Goal: Participate in discussion: Engage in conversation with other users on a specific topic

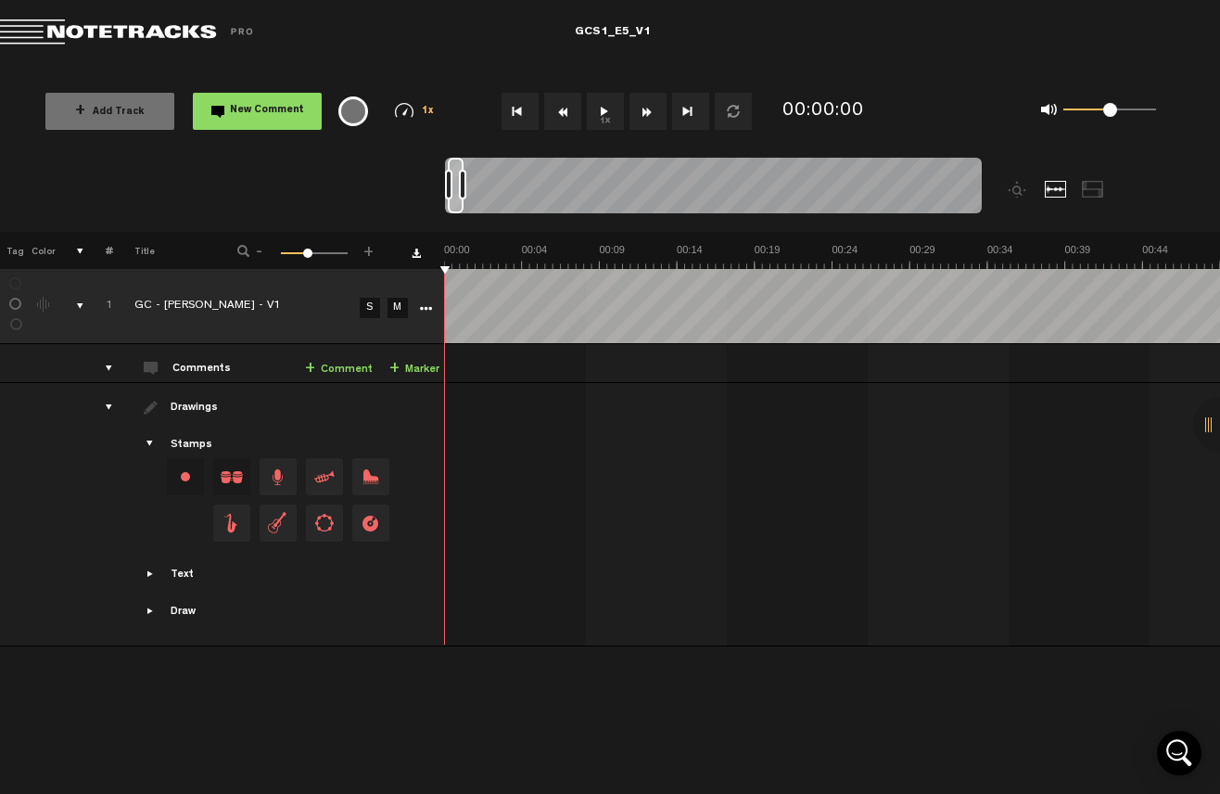
click at [601, 119] on button "1x" at bounding box center [605, 111] width 37 height 37
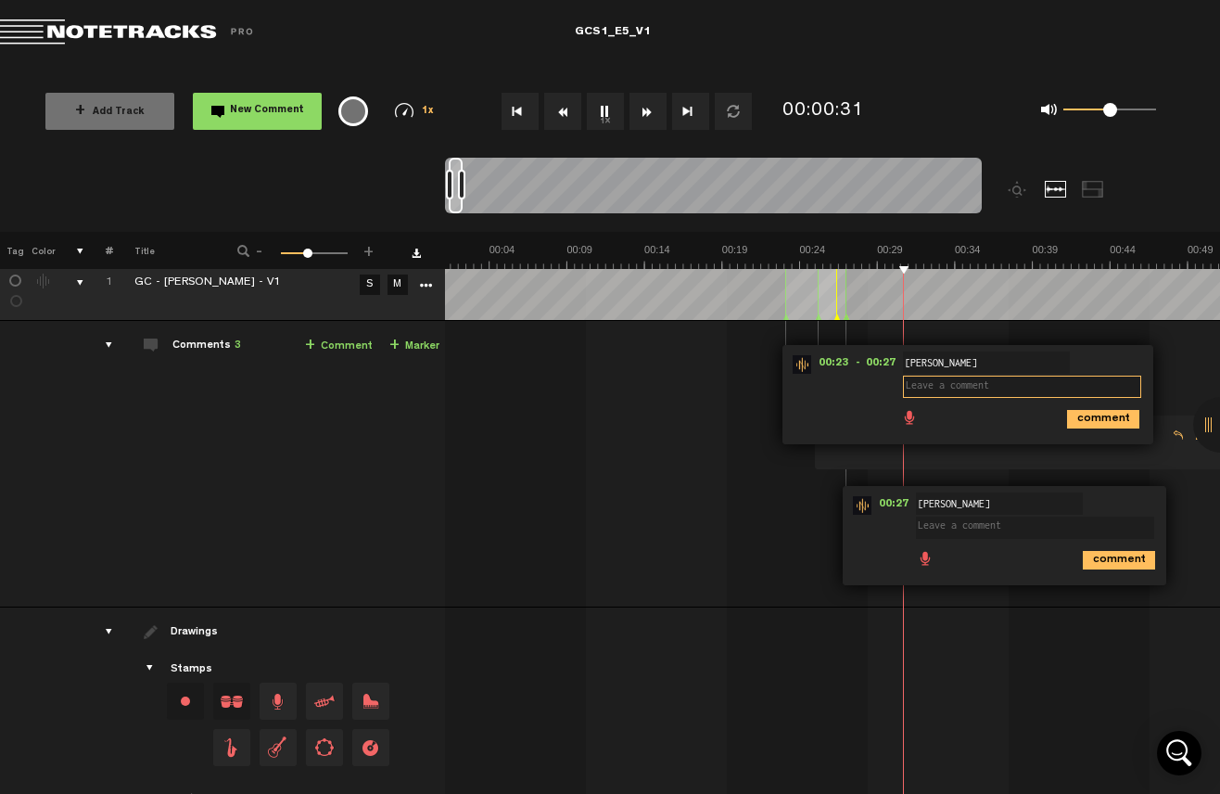
scroll to position [12, 0]
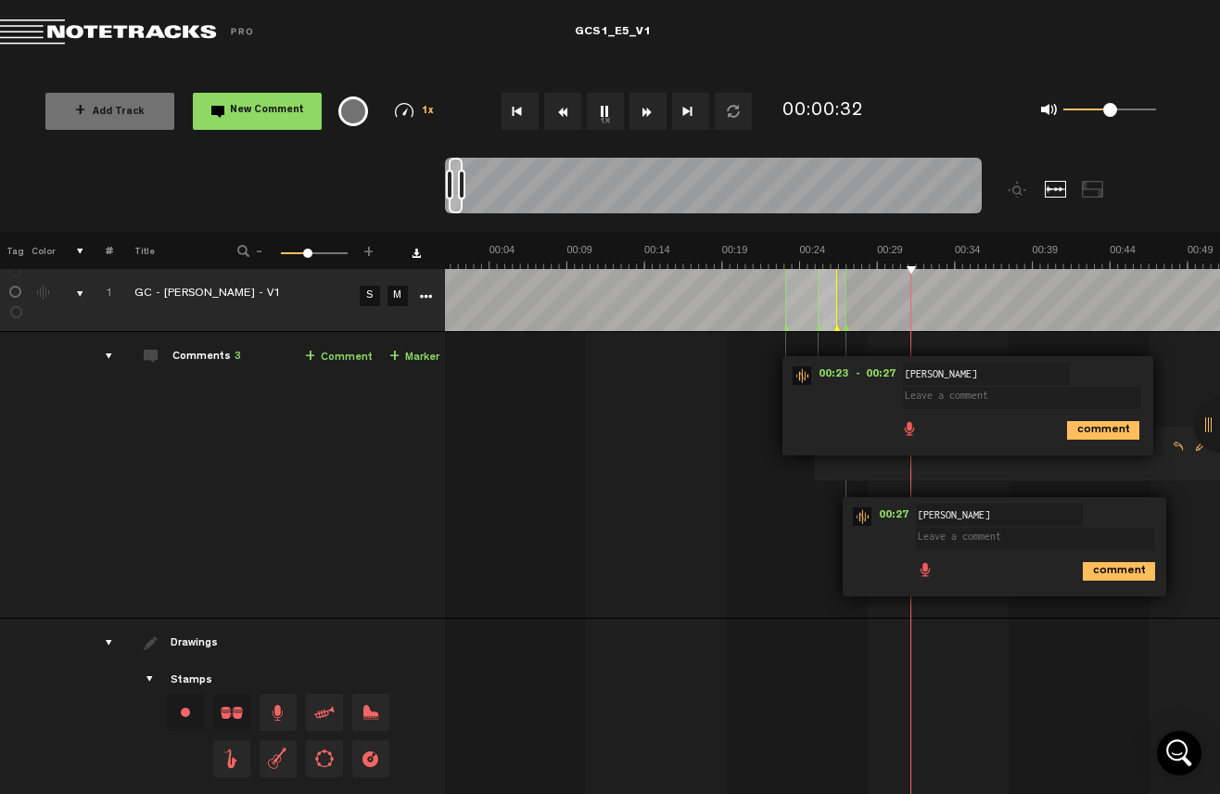
click at [813, 620] on td at bounding box center [833, 749] width 776 height 263
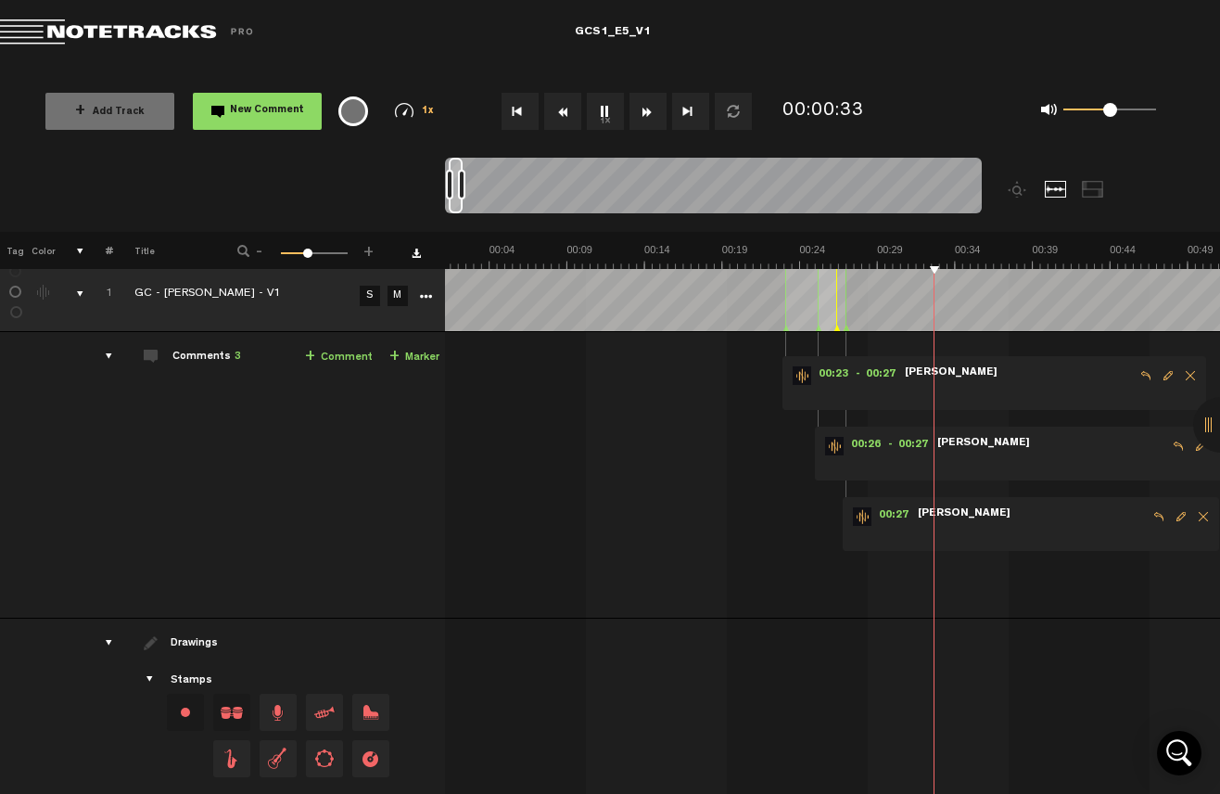
click at [1184, 373] on span "Delete comment" at bounding box center [1190, 375] width 22 height 13
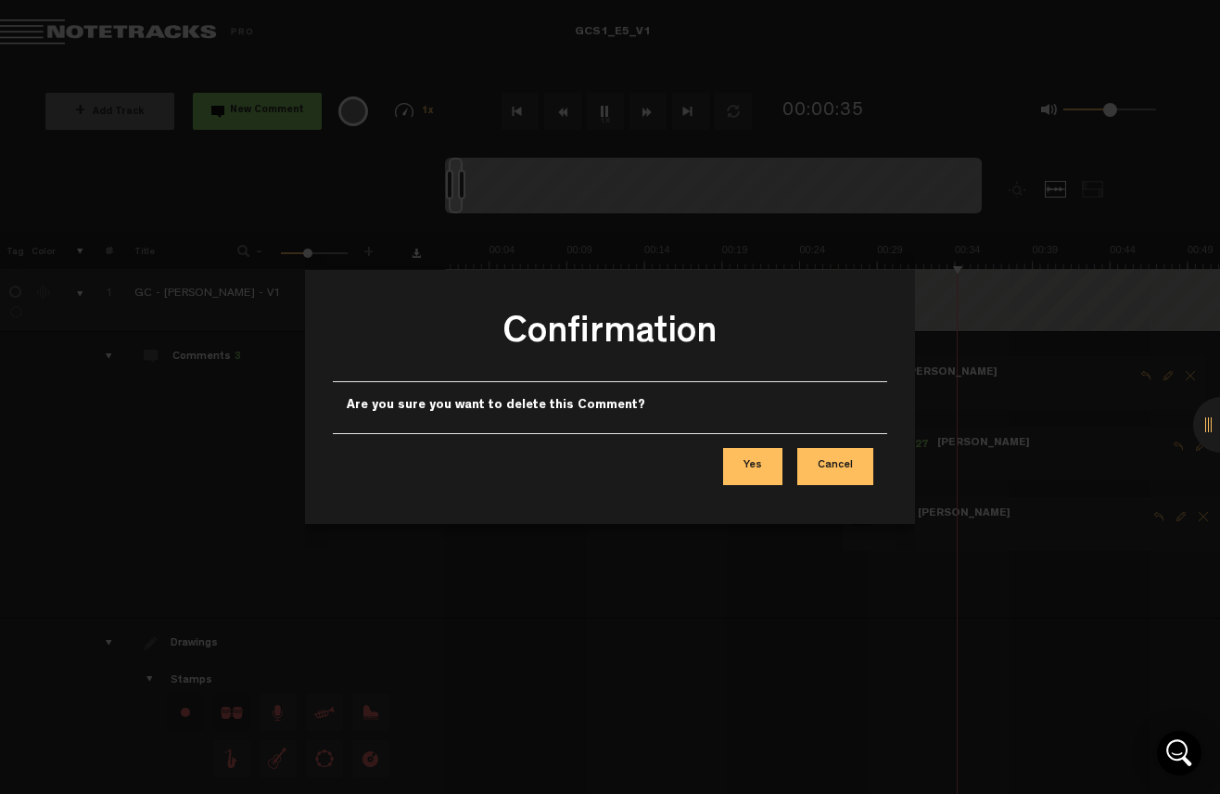
click at [762, 477] on button "Yes" at bounding box center [752, 466] width 59 height 37
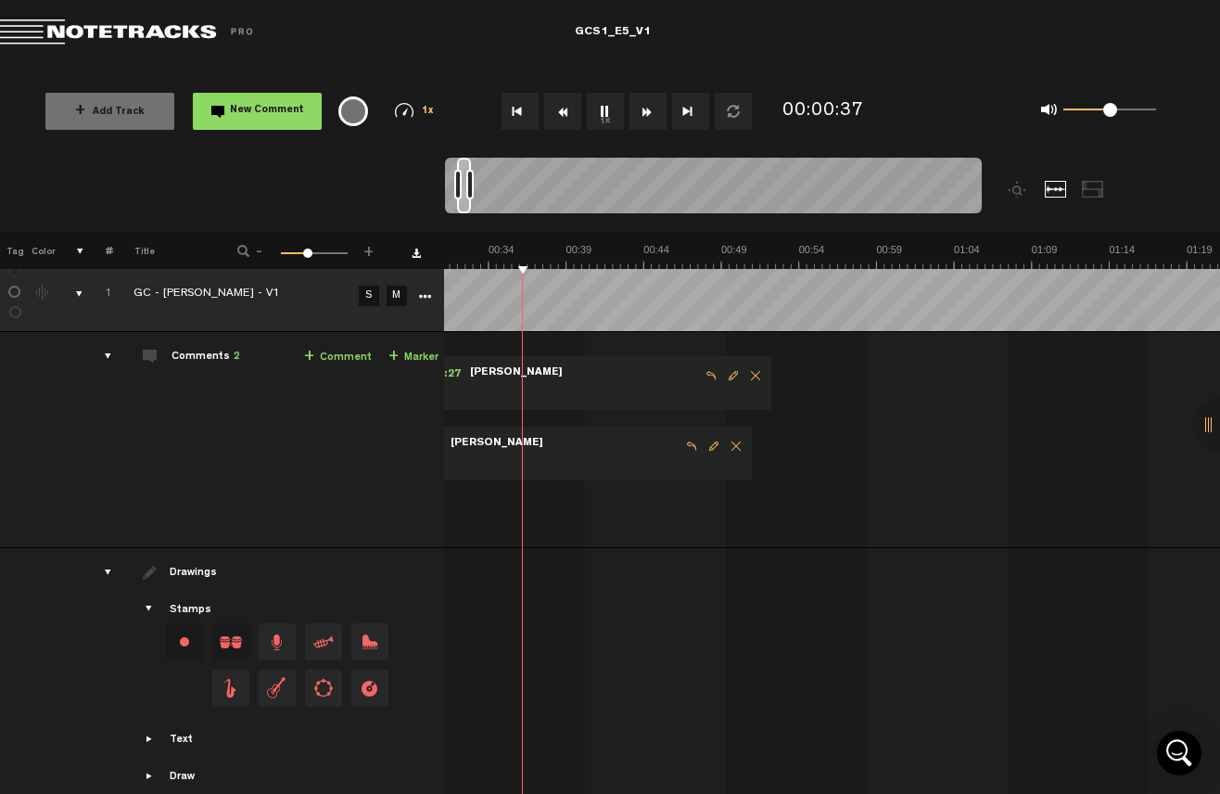
scroll to position [0, 501]
click at [743, 376] on span "Delete comment" at bounding box center [754, 375] width 22 height 13
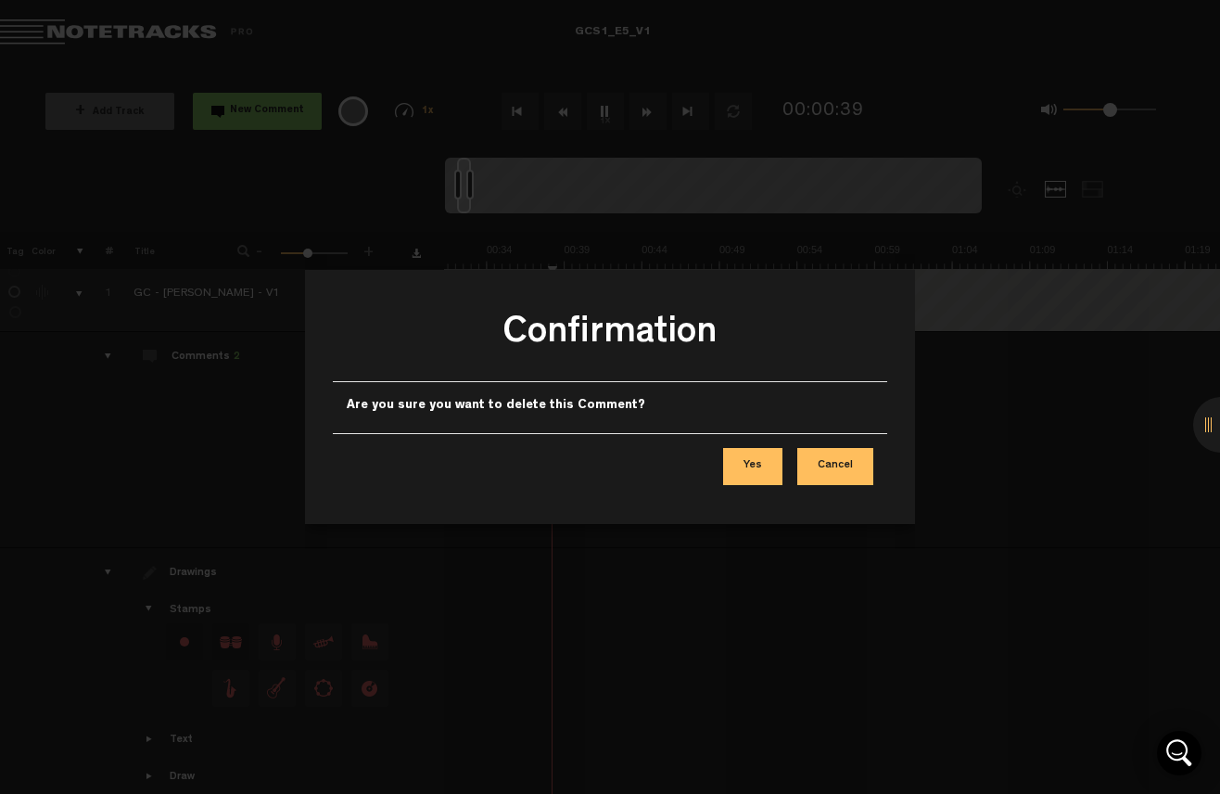
click at [749, 455] on button "Yes" at bounding box center [752, 466] width 59 height 37
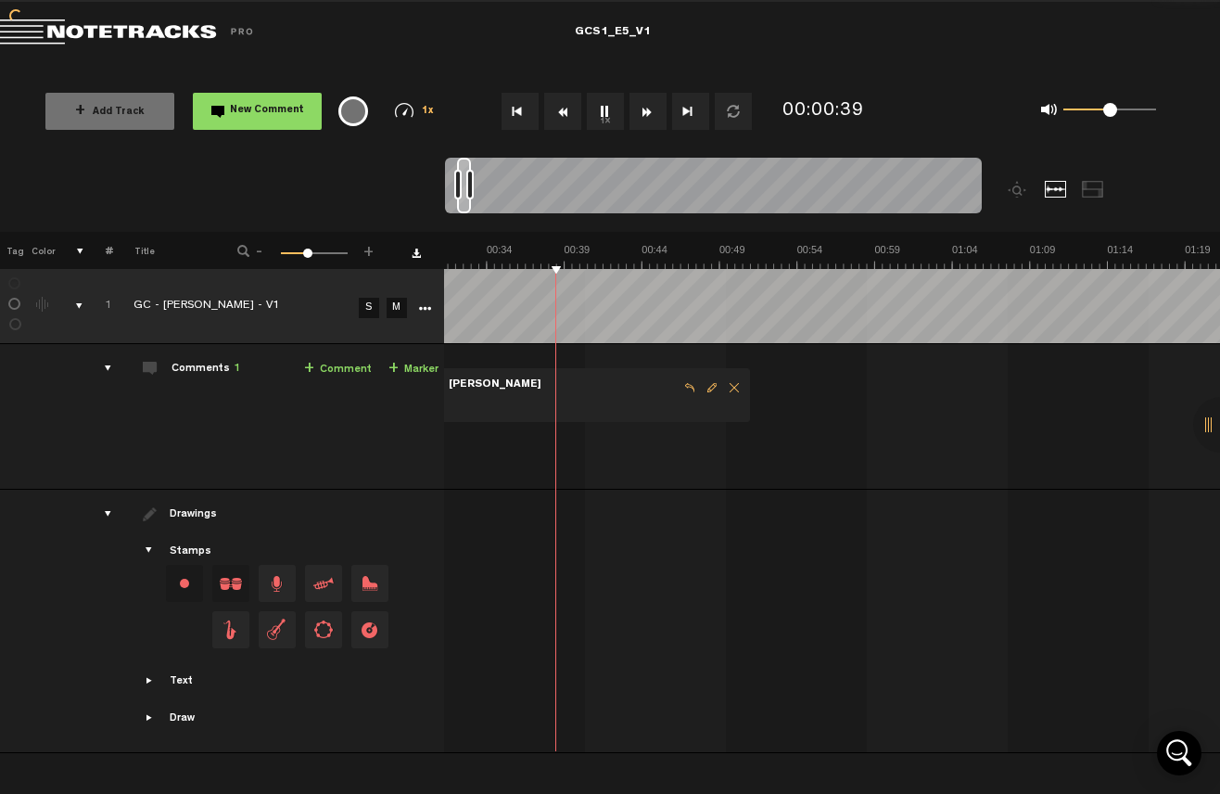
scroll to position [0, 1]
click at [730, 393] on span "Delete comment" at bounding box center [734, 387] width 22 height 13
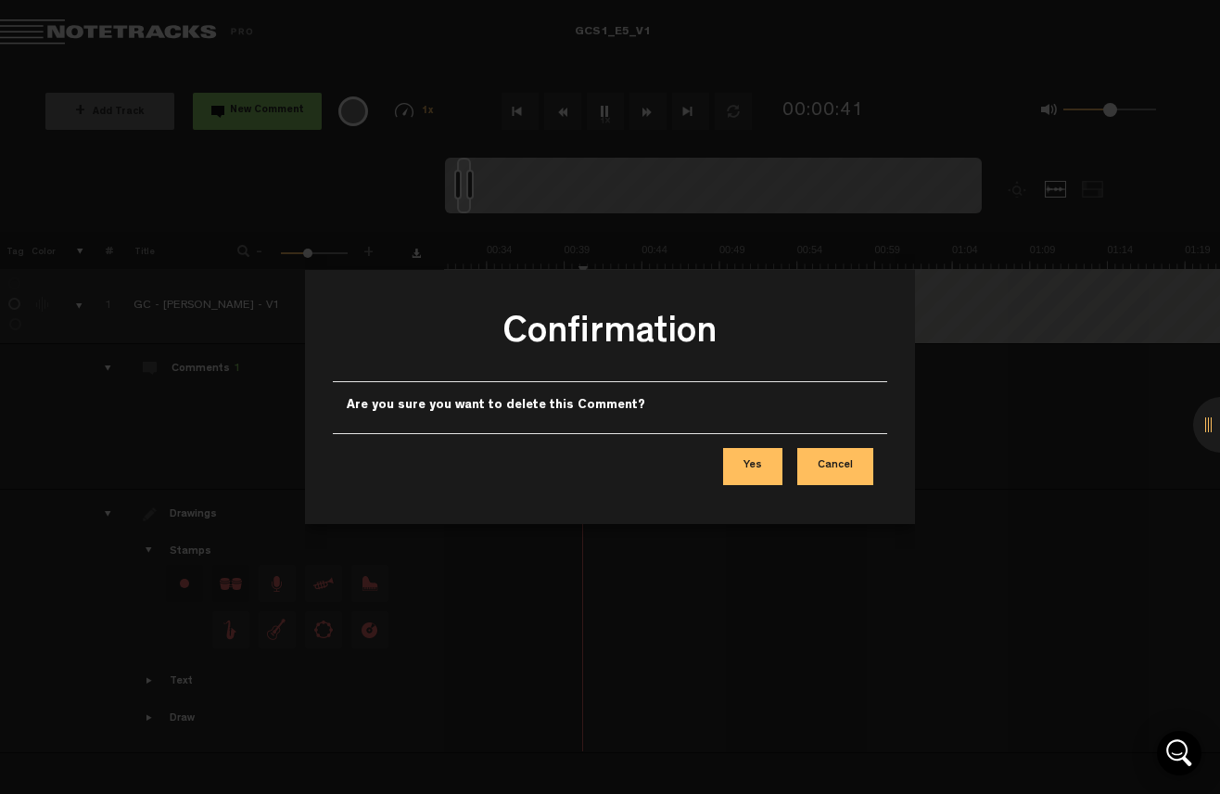
click at [757, 476] on button "Yes" at bounding box center [752, 466] width 59 height 37
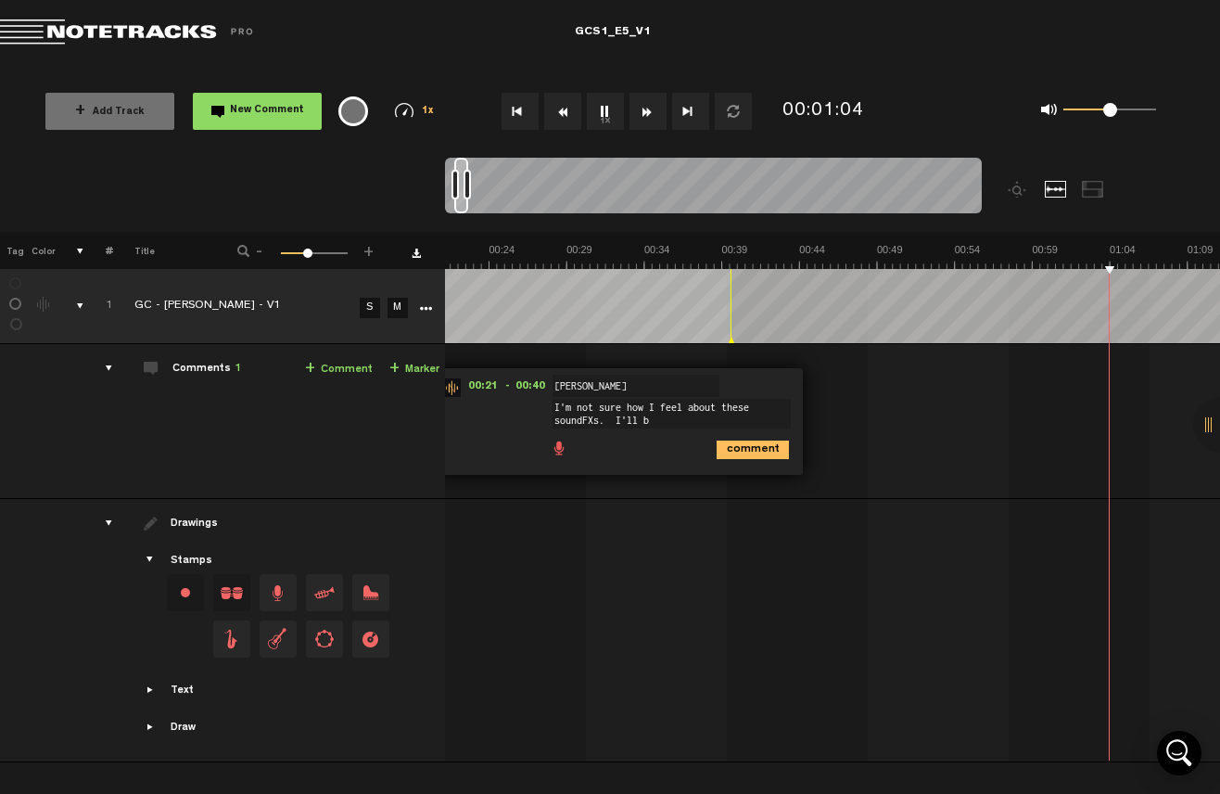
scroll to position [0, 477]
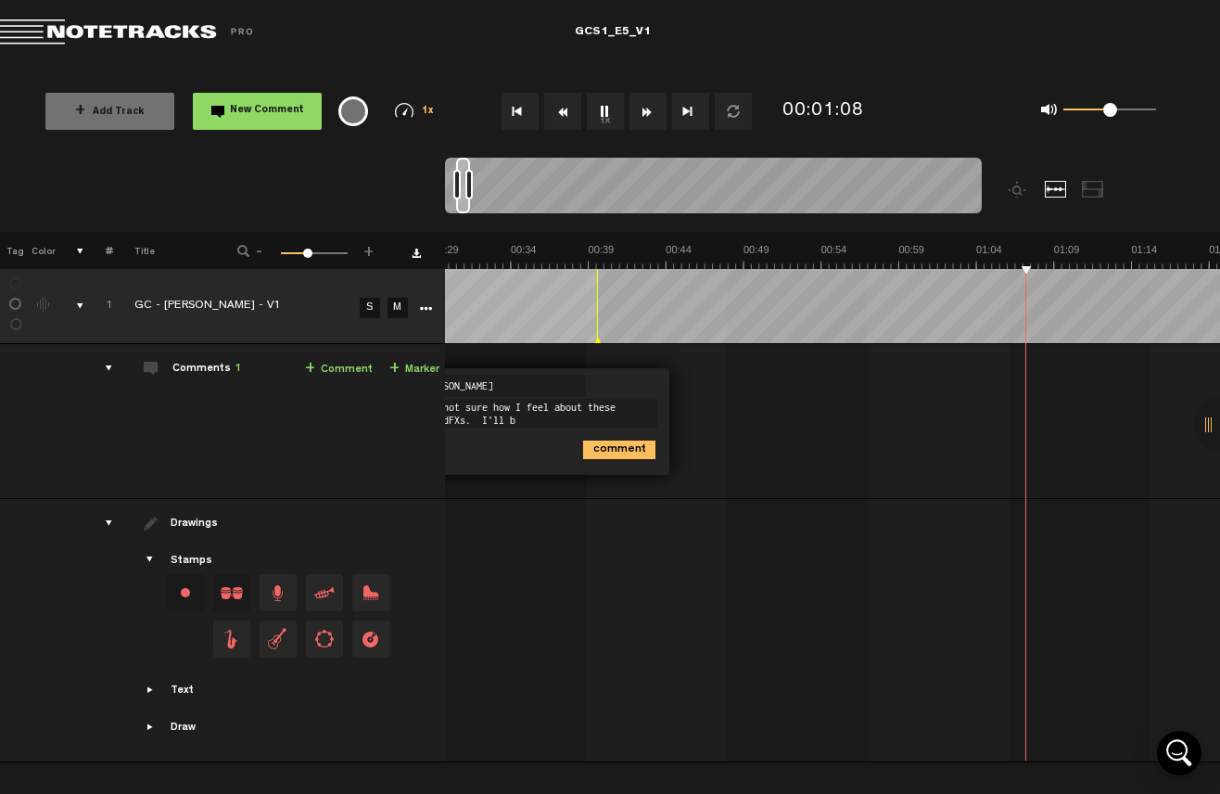
type textarea "I'm not sure how I feel about these soundFXs. I'll b"
click at [505, 431] on div "comment" at bounding box center [487, 448] width 356 height 36
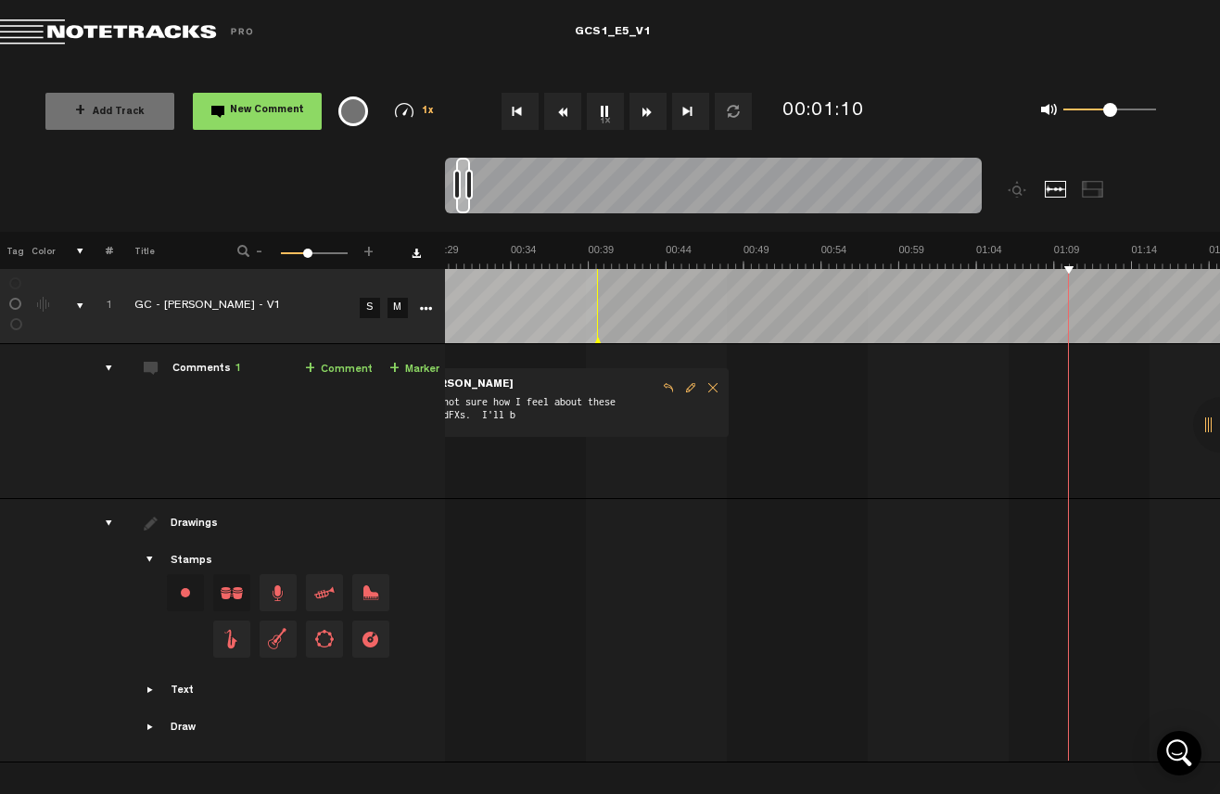
click at [601, 103] on button "1x" at bounding box center [605, 111] width 37 height 37
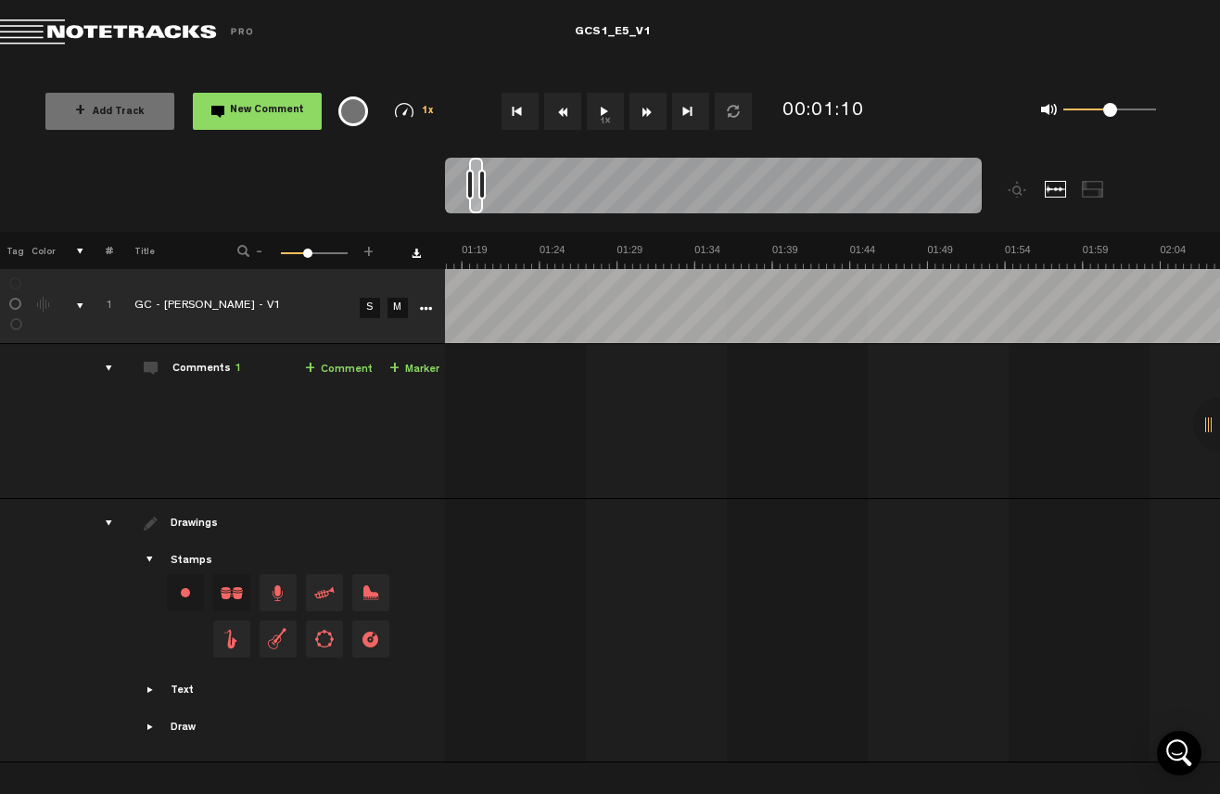
scroll to position [0, 223]
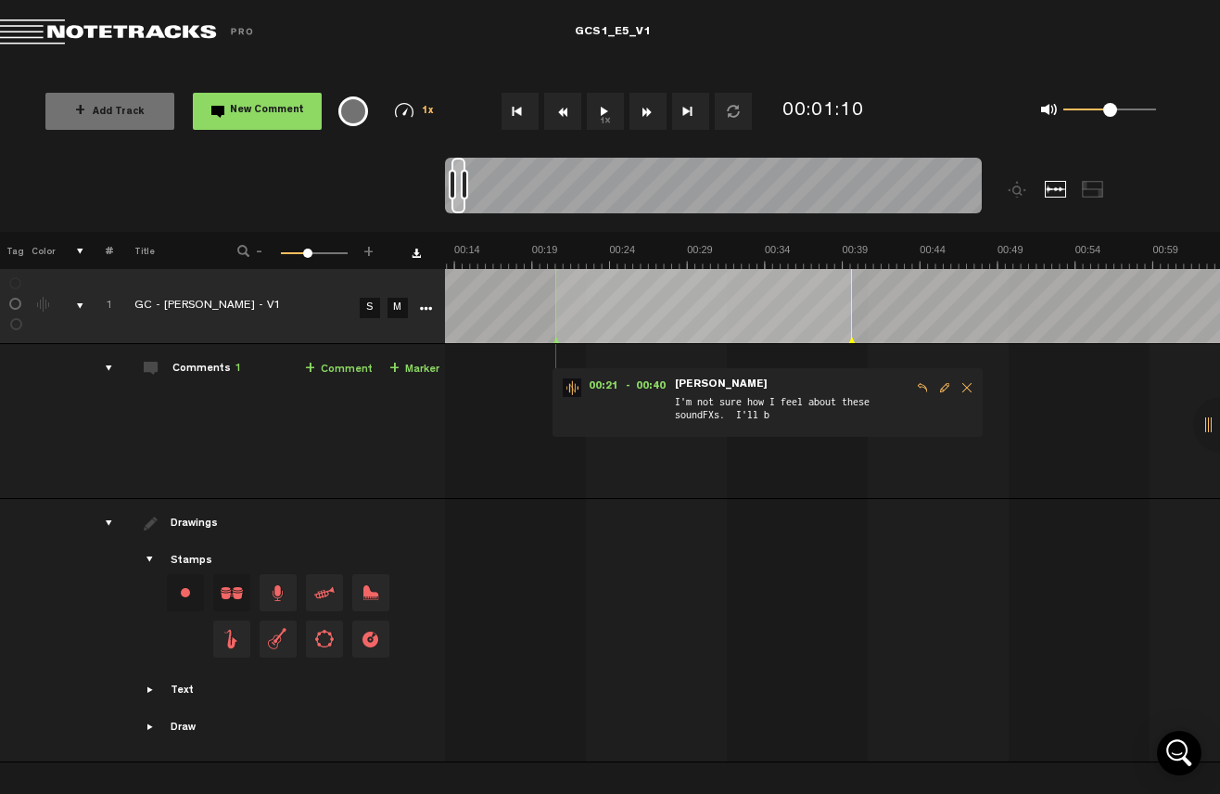
click at [943, 386] on span "Edit comment" at bounding box center [945, 387] width 22 height 13
drag, startPoint x: 804, startPoint y: 418, endPoint x: 735, endPoint y: 422, distance: 68.7
click at [735, 422] on textarea "I'm not sure how I feel about these soundFXs. I'll b" at bounding box center [792, 414] width 238 height 30
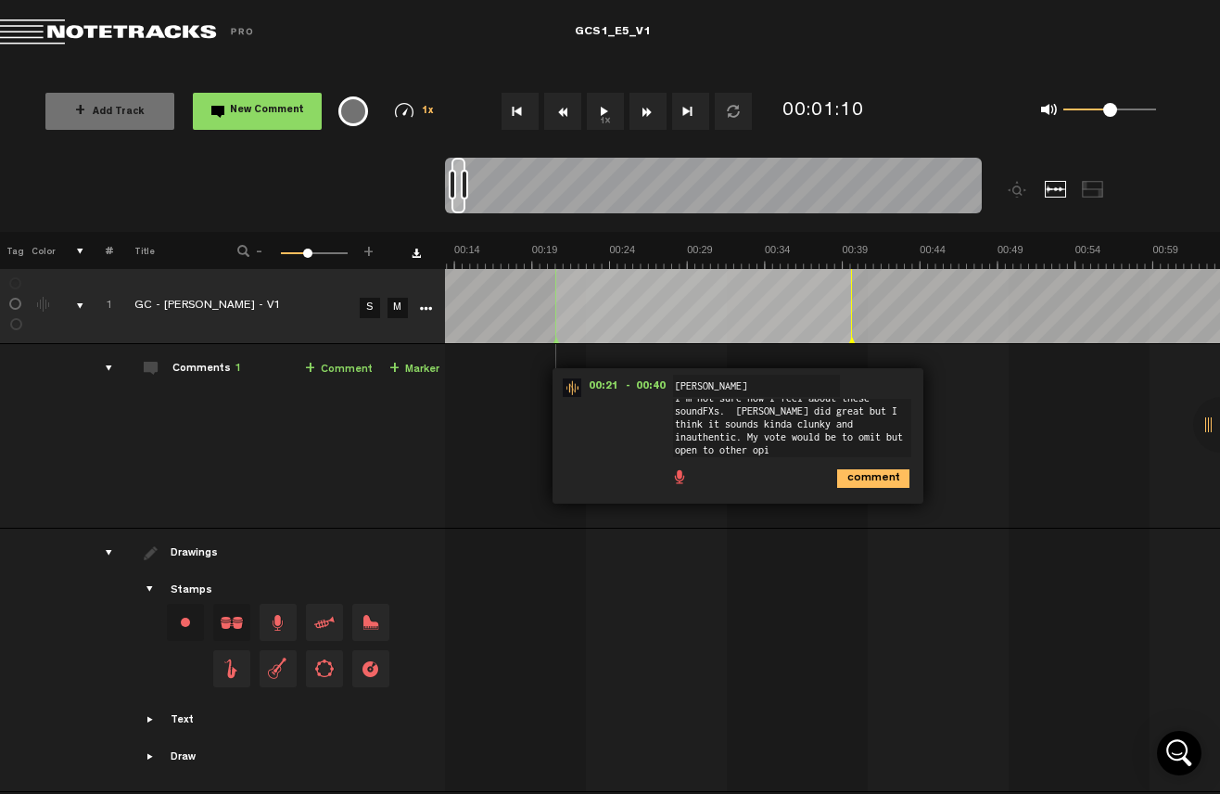
scroll to position [0, 0]
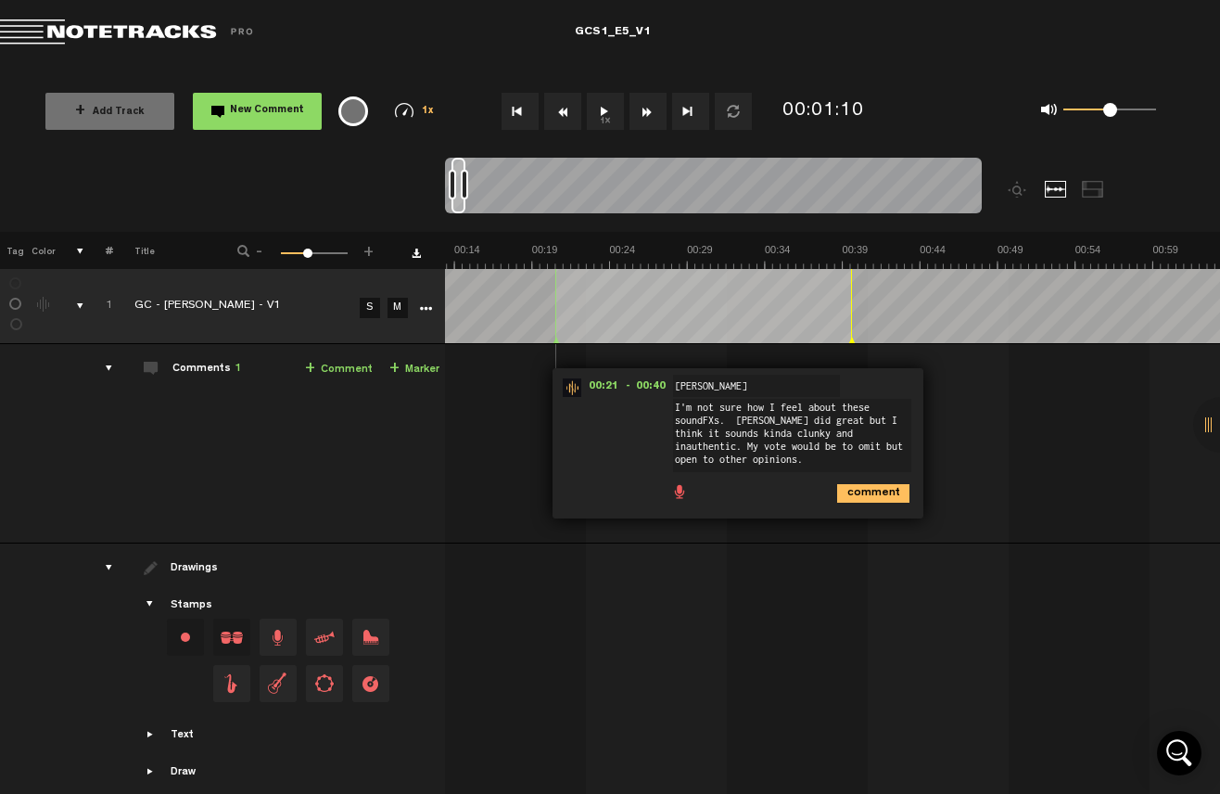
type textarea "I'm not sure how I feel about these soundFXs. [PERSON_NAME] did great but I thi…"
click at [891, 492] on icon "comment" at bounding box center [873, 493] width 72 height 19
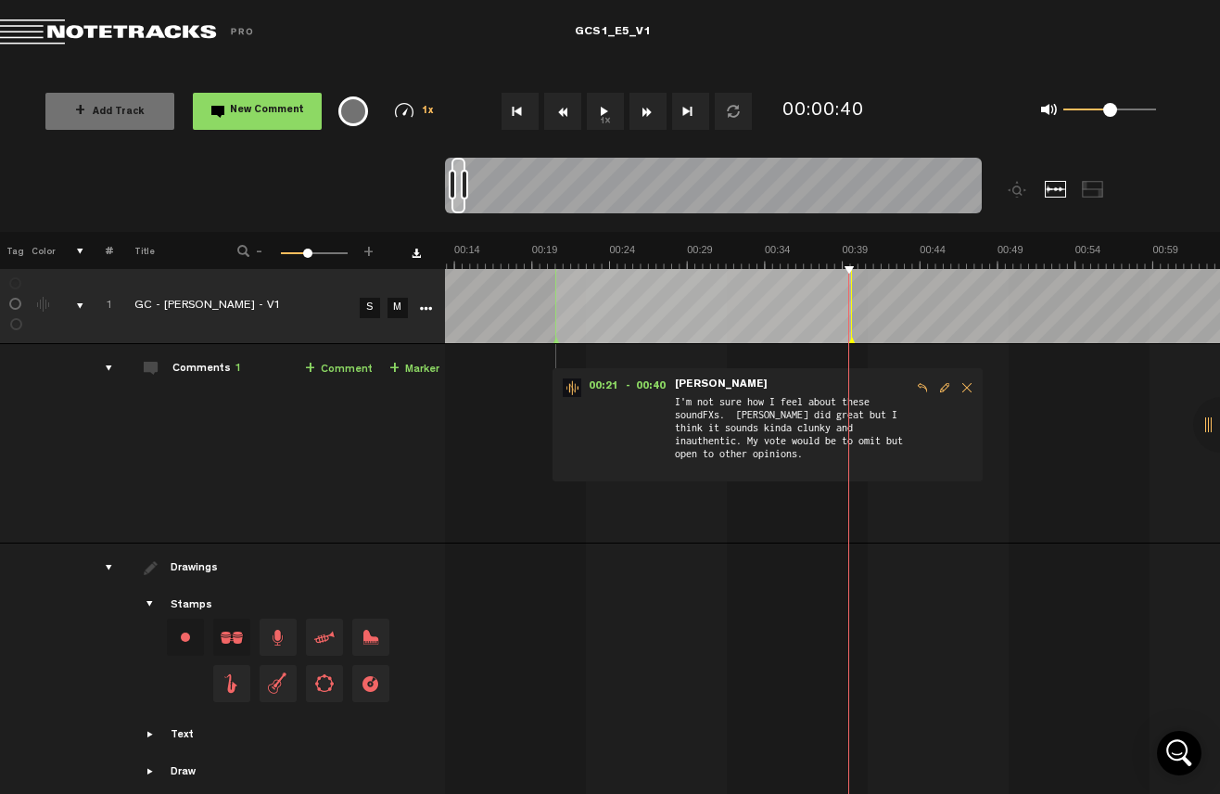
click at [604, 117] on button "1x" at bounding box center [605, 111] width 37 height 37
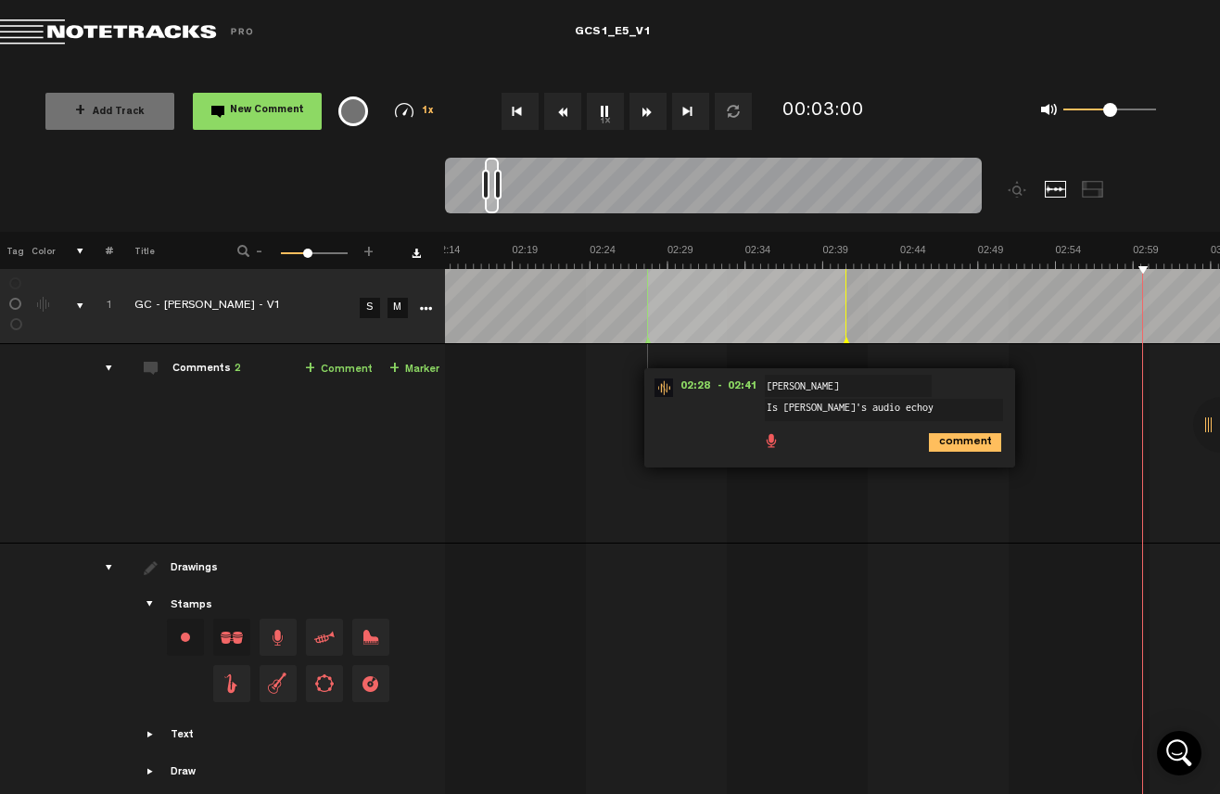
scroll to position [0, 2415]
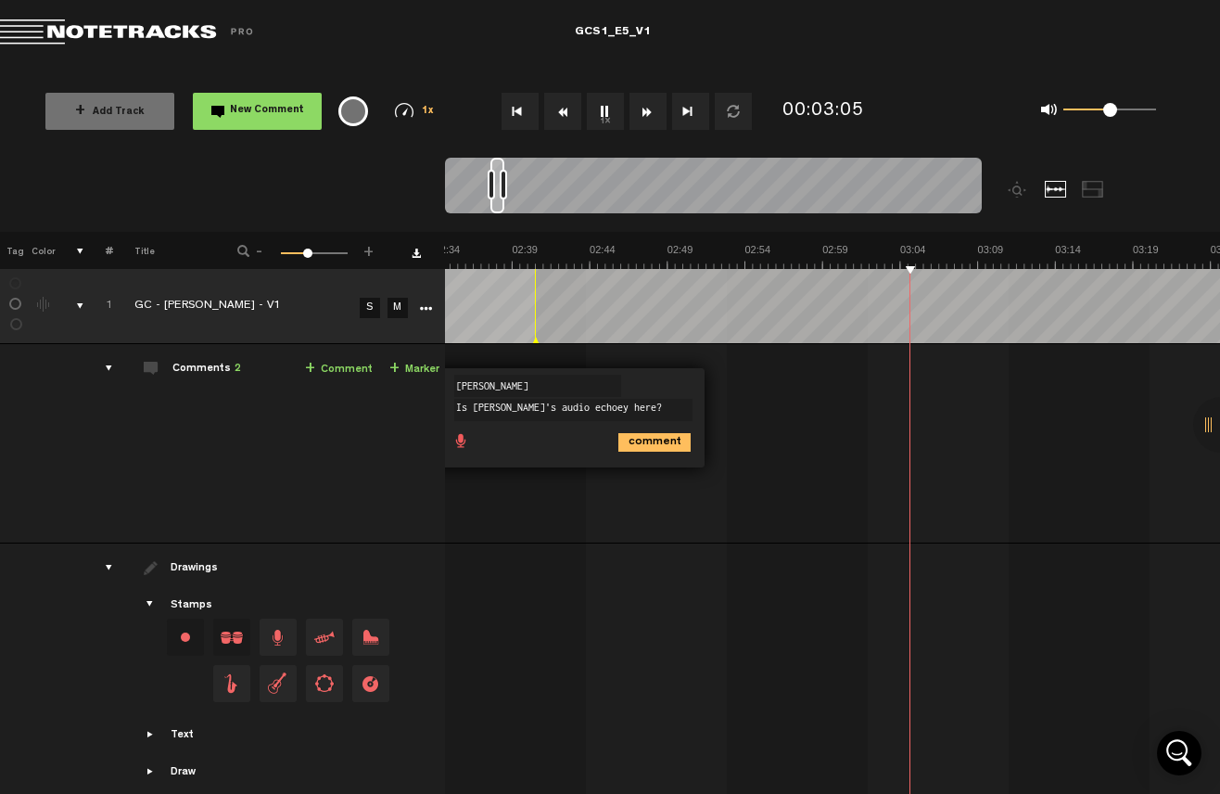
type textarea "Is [PERSON_NAME]'s audio echoey here?"
click at [657, 445] on icon "comment" at bounding box center [654, 442] width 72 height 19
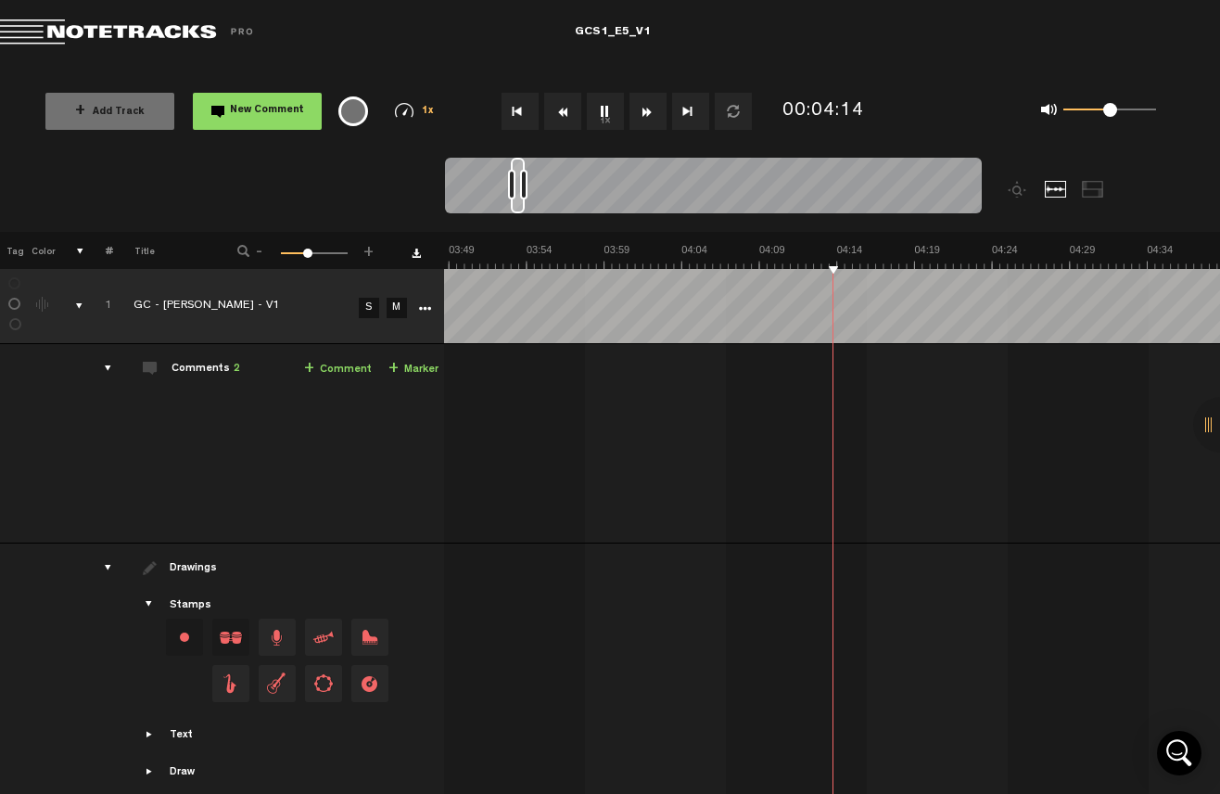
scroll to position [0, 3565]
click at [610, 113] on button "1x" at bounding box center [605, 111] width 37 height 37
click at [601, 106] on button "1x" at bounding box center [605, 111] width 37 height 37
click at [612, 113] on button "1x" at bounding box center [605, 111] width 37 height 37
click at [616, 115] on button "1x" at bounding box center [605, 111] width 37 height 37
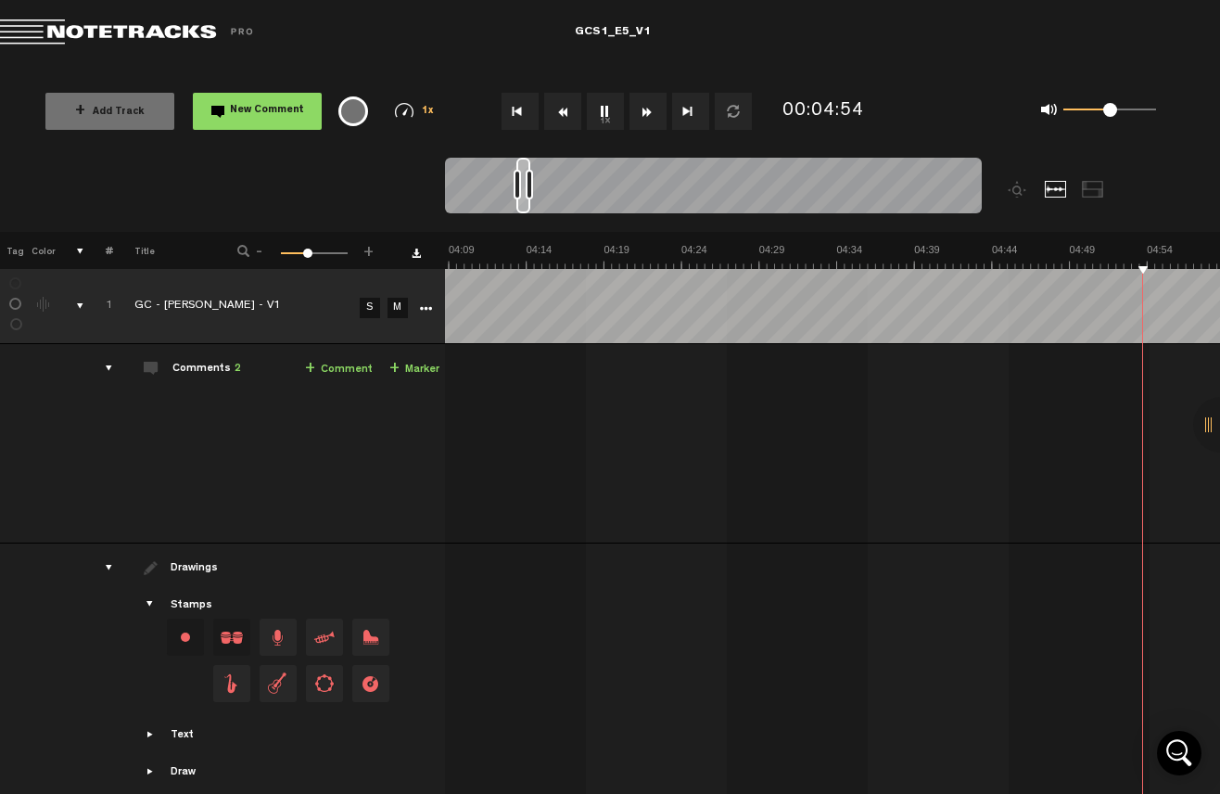
scroll to position [0, 4186]
click at [604, 110] on button "1x" at bounding box center [605, 111] width 37 height 37
click at [611, 96] on button "1x" at bounding box center [605, 111] width 37 height 37
click at [606, 105] on button "1x" at bounding box center [605, 111] width 37 height 37
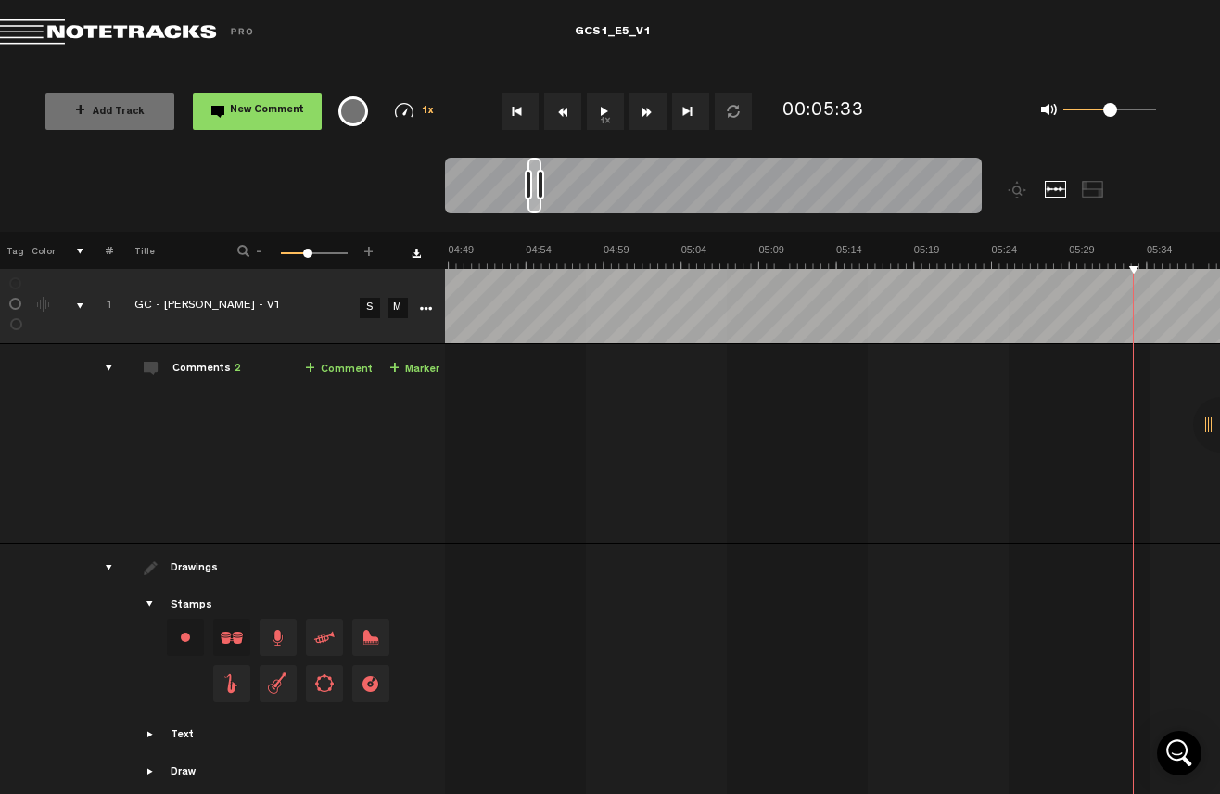
click at [606, 105] on button "1x" at bounding box center [605, 111] width 37 height 37
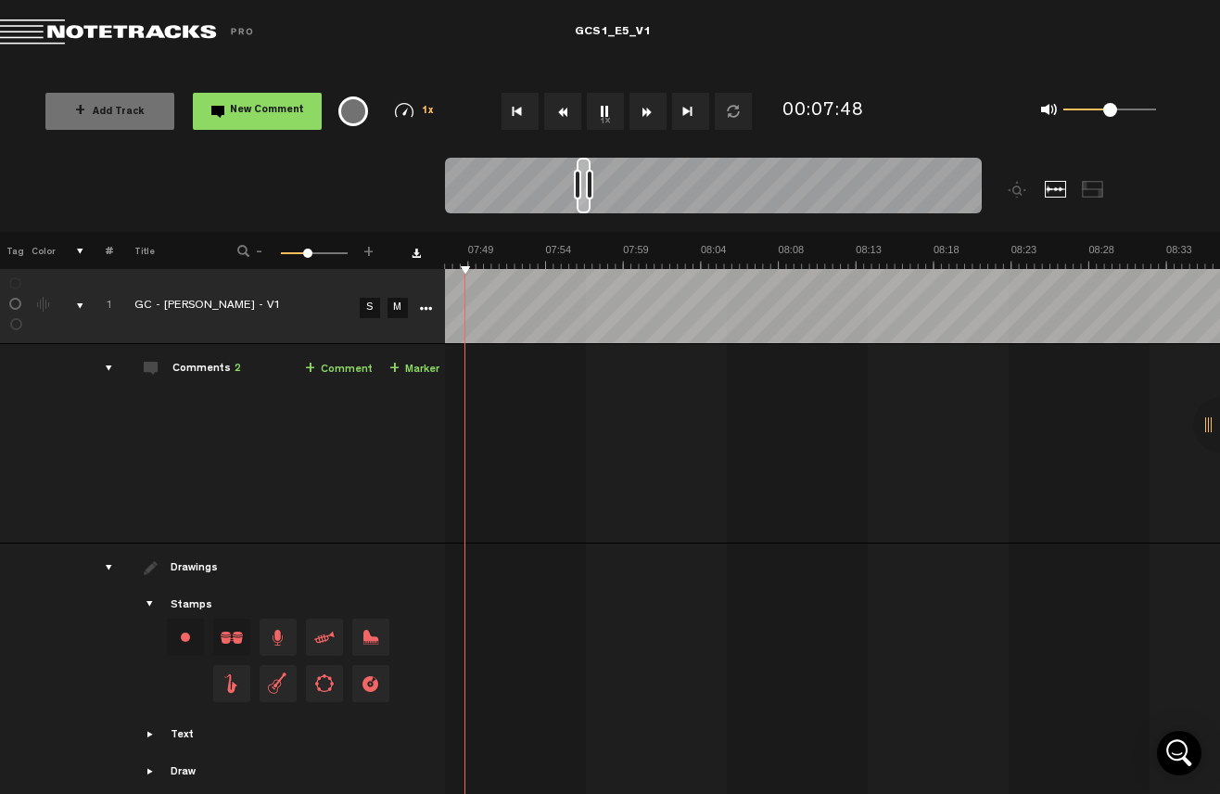
scroll to position [0, 6736]
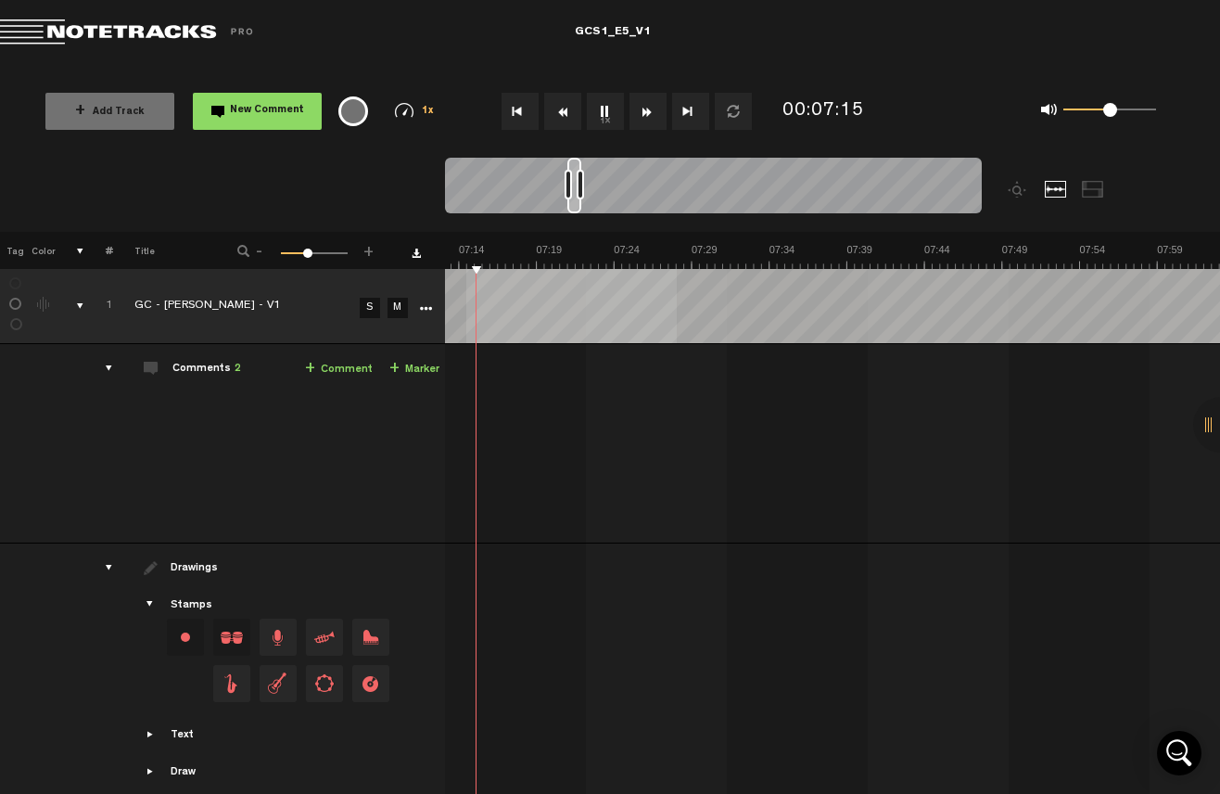
click at [801, 351] on tbody "1 GC - [PERSON_NAME] - V1 S M Export to Headliner Update Download Download orig…" at bounding box center [610, 538] width 1221 height 538
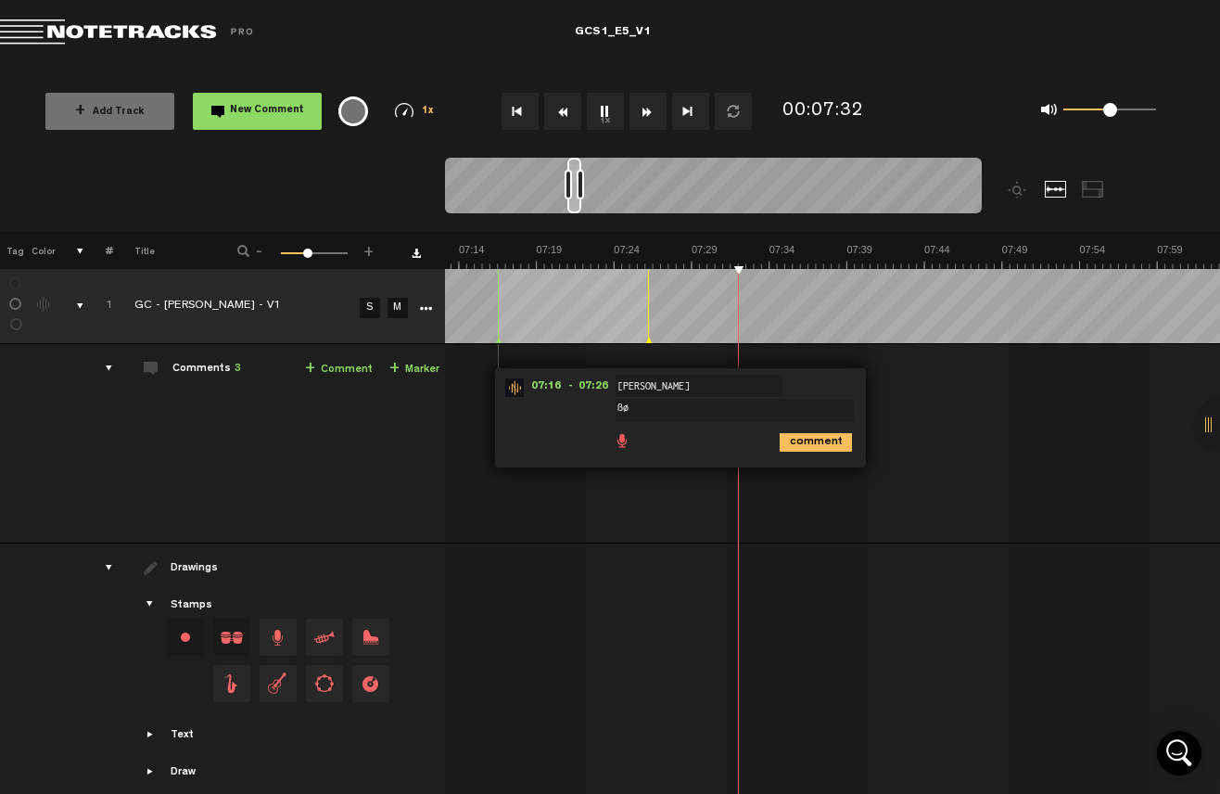
click at [652, 410] on textarea "ßø" at bounding box center [735, 410] width 238 height 22
type textarea "ß"
type textarea "SO GOOD"
click at [808, 433] on icon "comment" at bounding box center [816, 442] width 72 height 19
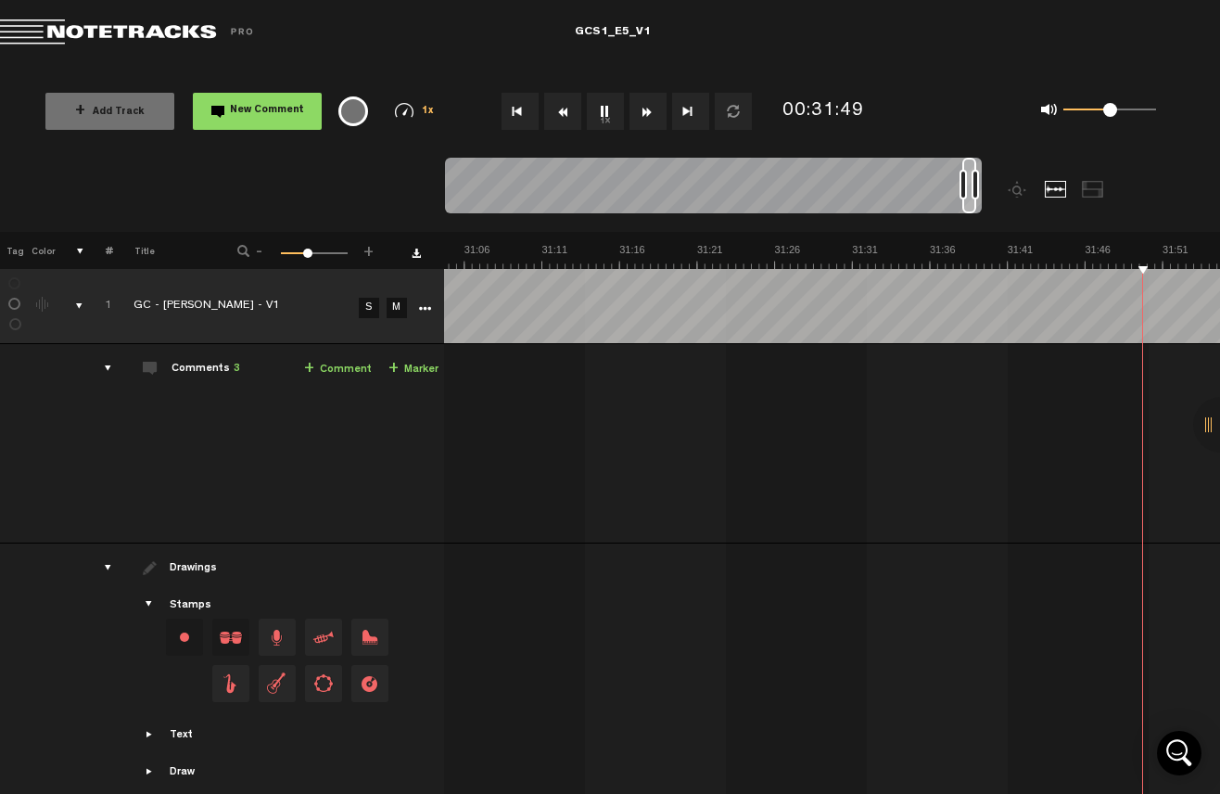
scroll to position [0, 29313]
